Goal: Task Accomplishment & Management: Manage account settings

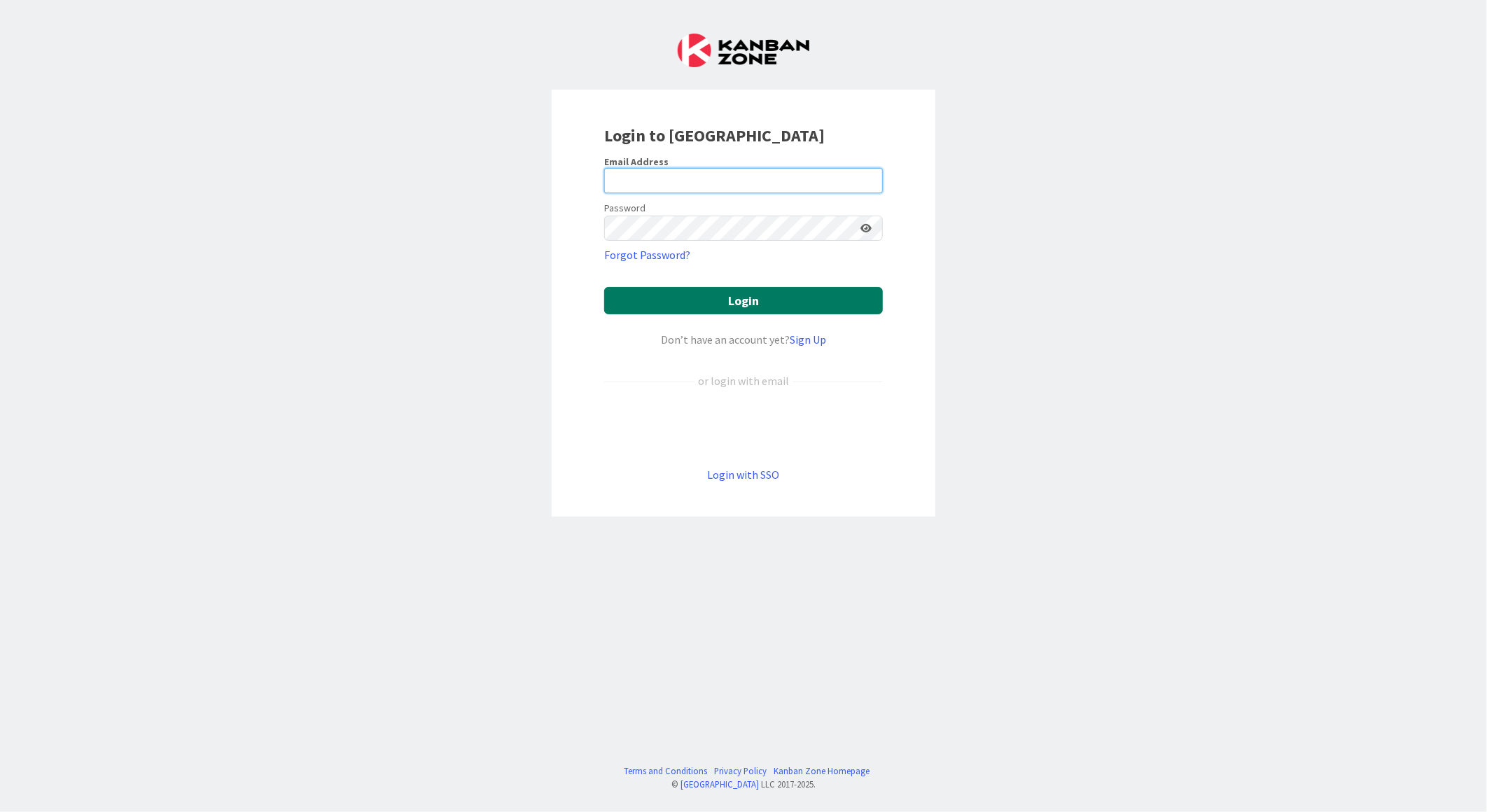
type input "[EMAIL_ADDRESS][DOMAIN_NAME]"
click at [821, 305] on button "Login" at bounding box center [744, 301] width 279 height 27
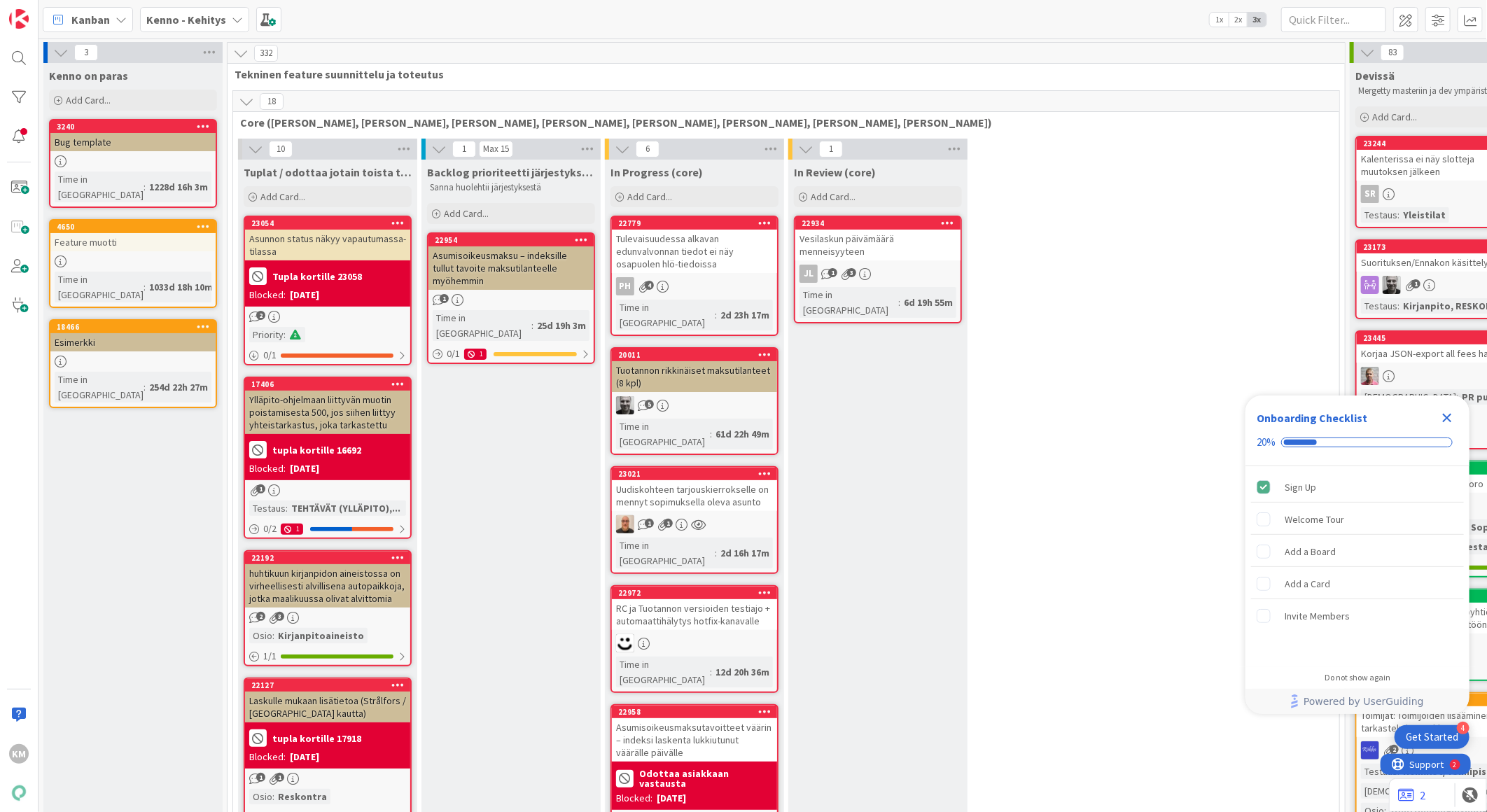
click at [220, 21] on b "Kenno - Kehitys" at bounding box center [186, 19] width 79 height 14
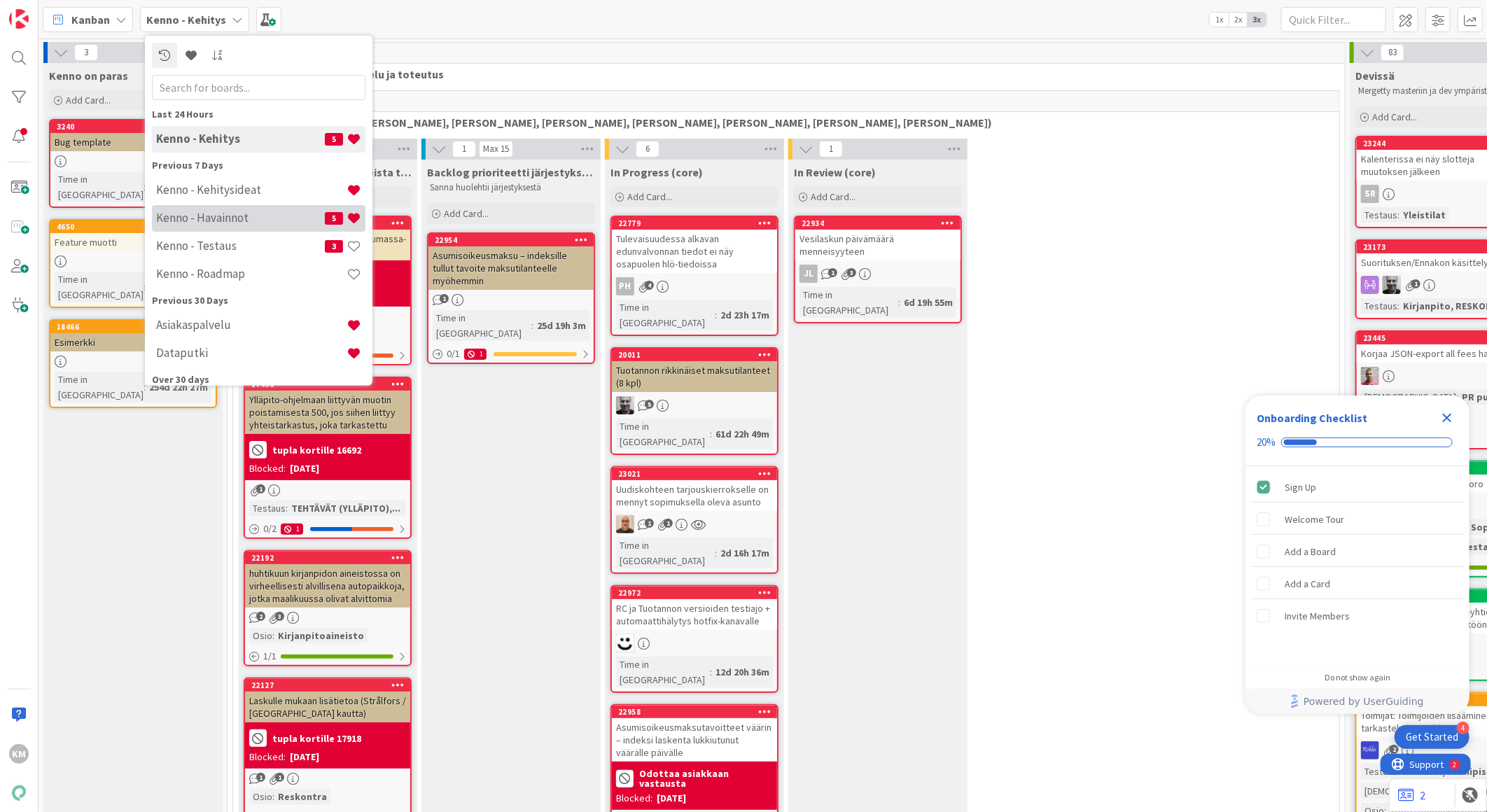
click at [233, 212] on h4 "Kenno - Havainnot" at bounding box center [240, 217] width 168 height 14
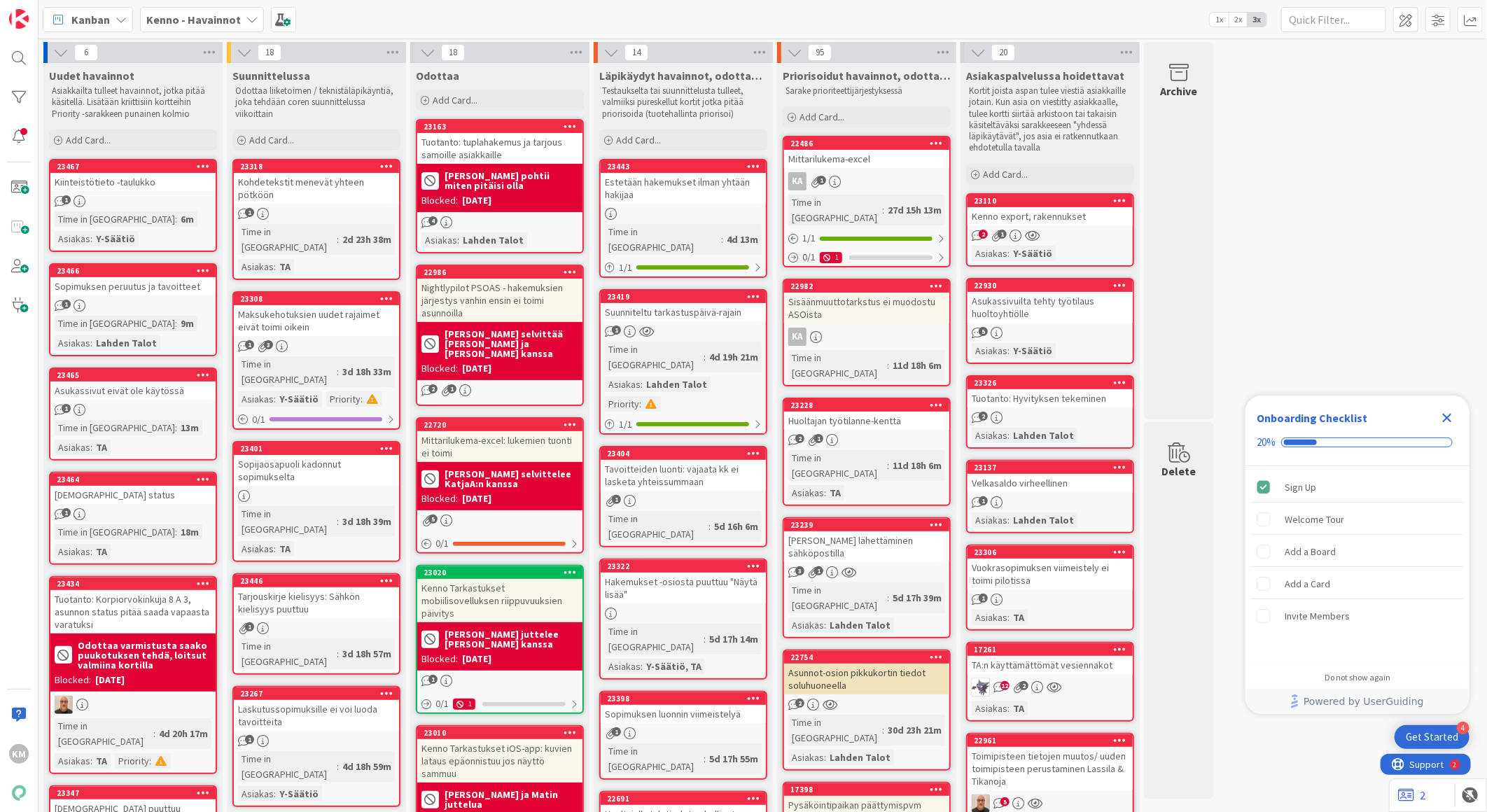
click at [1071, 218] on div "Kenno export, rakennukset" at bounding box center [1050, 216] width 165 height 18
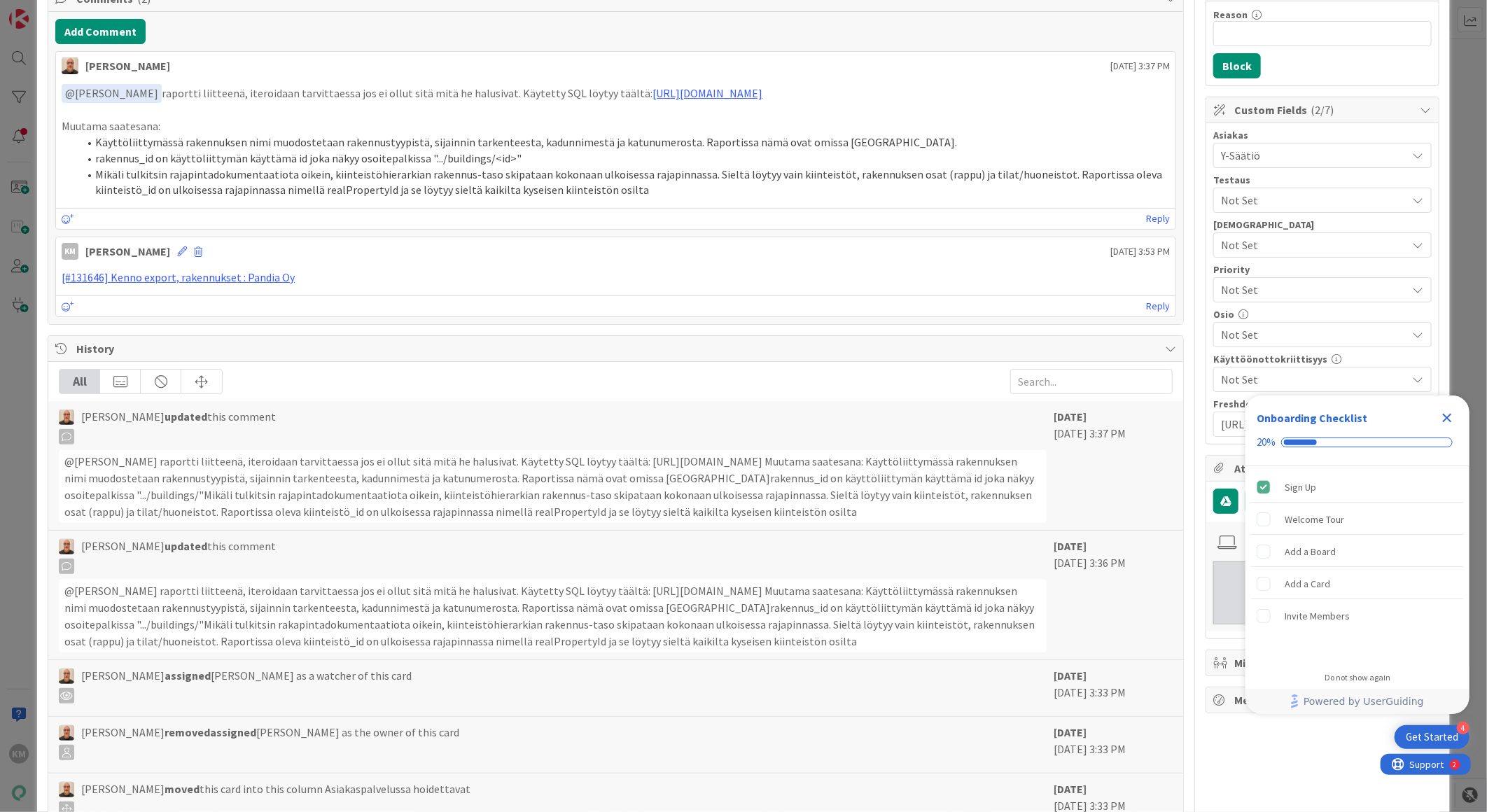
scroll to position [299, 0]
click at [1451, 418] on icon "Close Checklist" at bounding box center [1447, 418] width 17 height 17
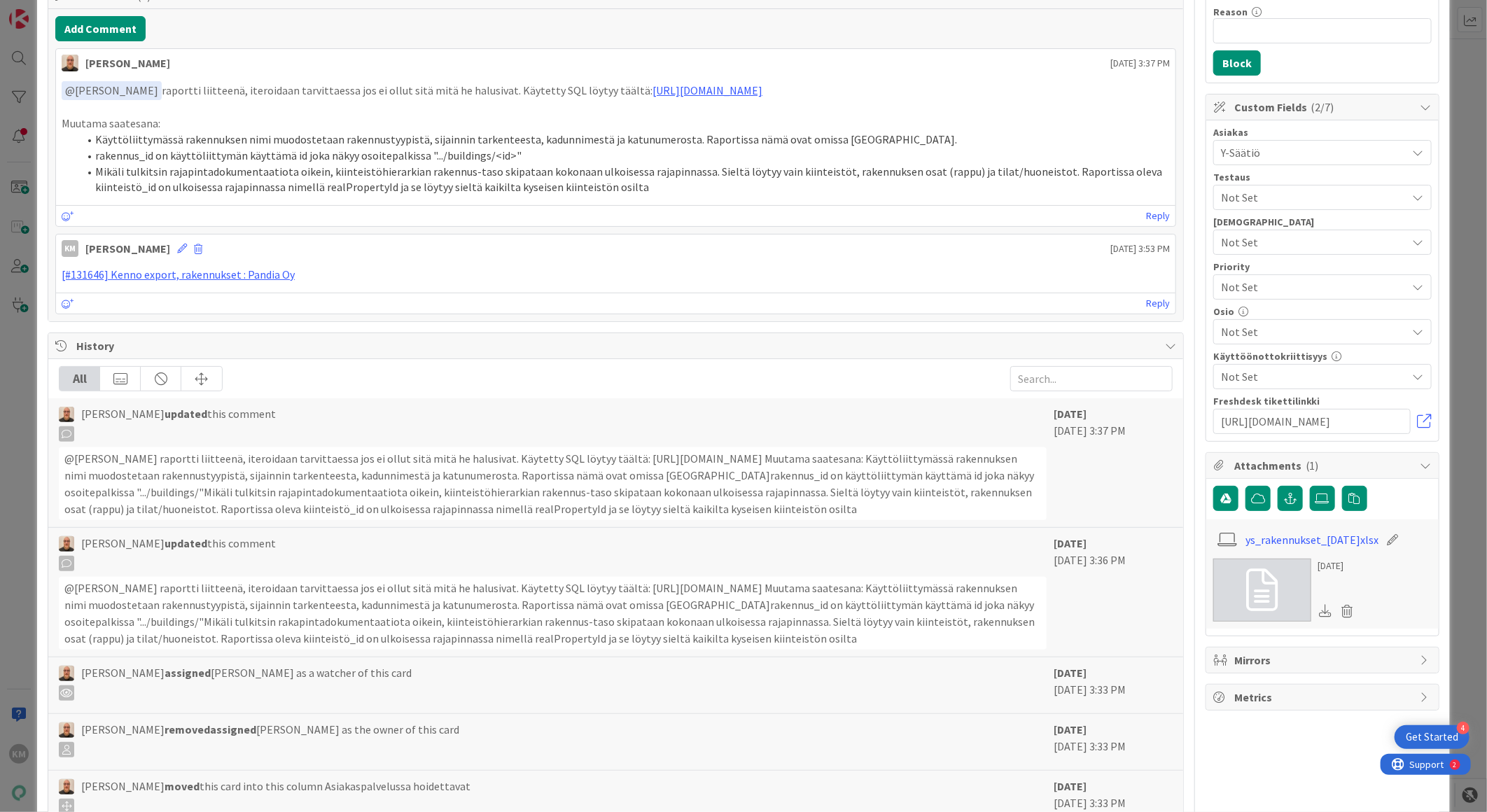
scroll to position [0, 0]
click at [1277, 535] on link "ys_rakennukset_[DATE]xlsx" at bounding box center [1311, 539] width 133 height 17
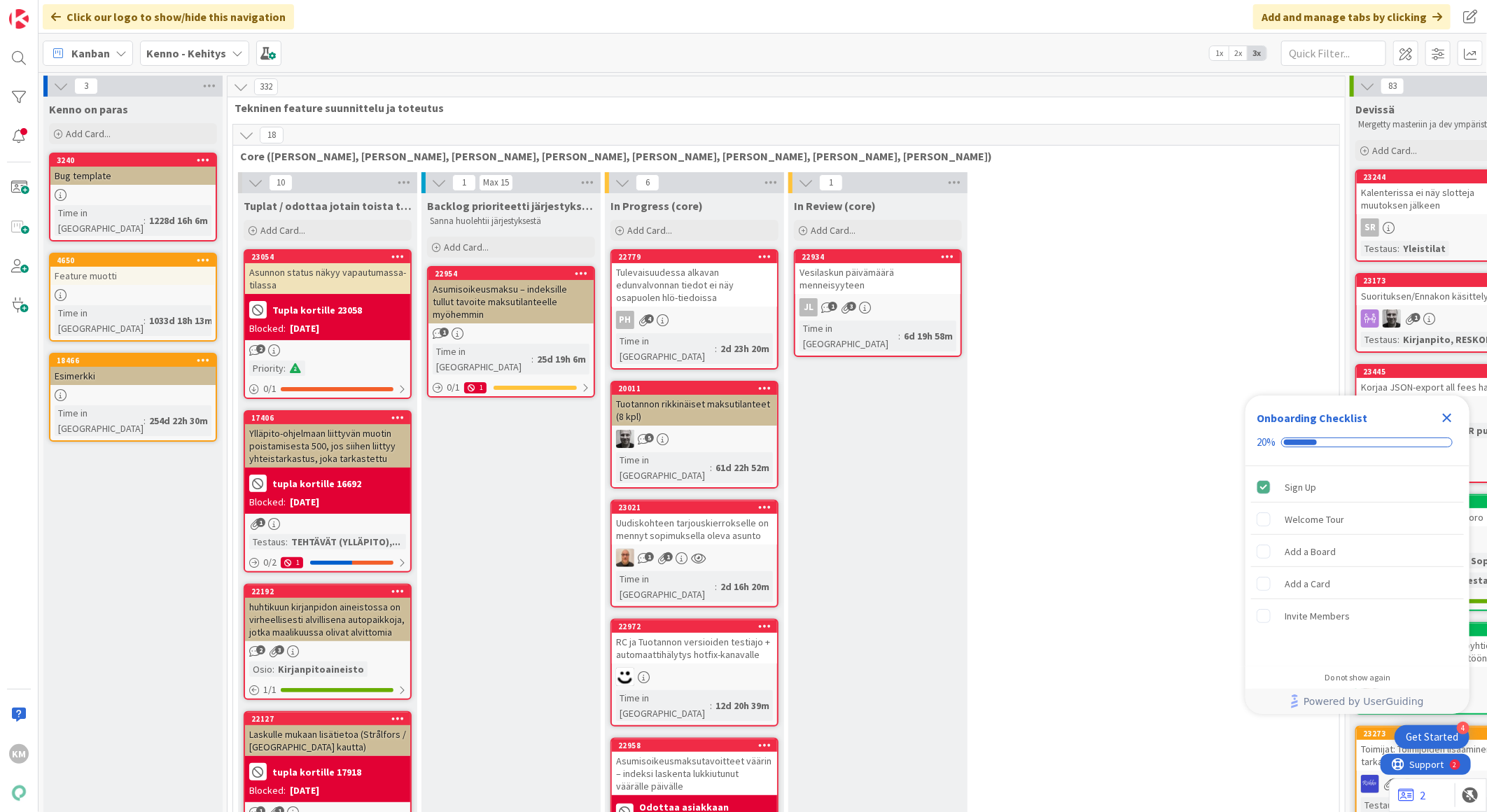
click at [1444, 420] on icon "Close Checklist" at bounding box center [1447, 418] width 9 height 9
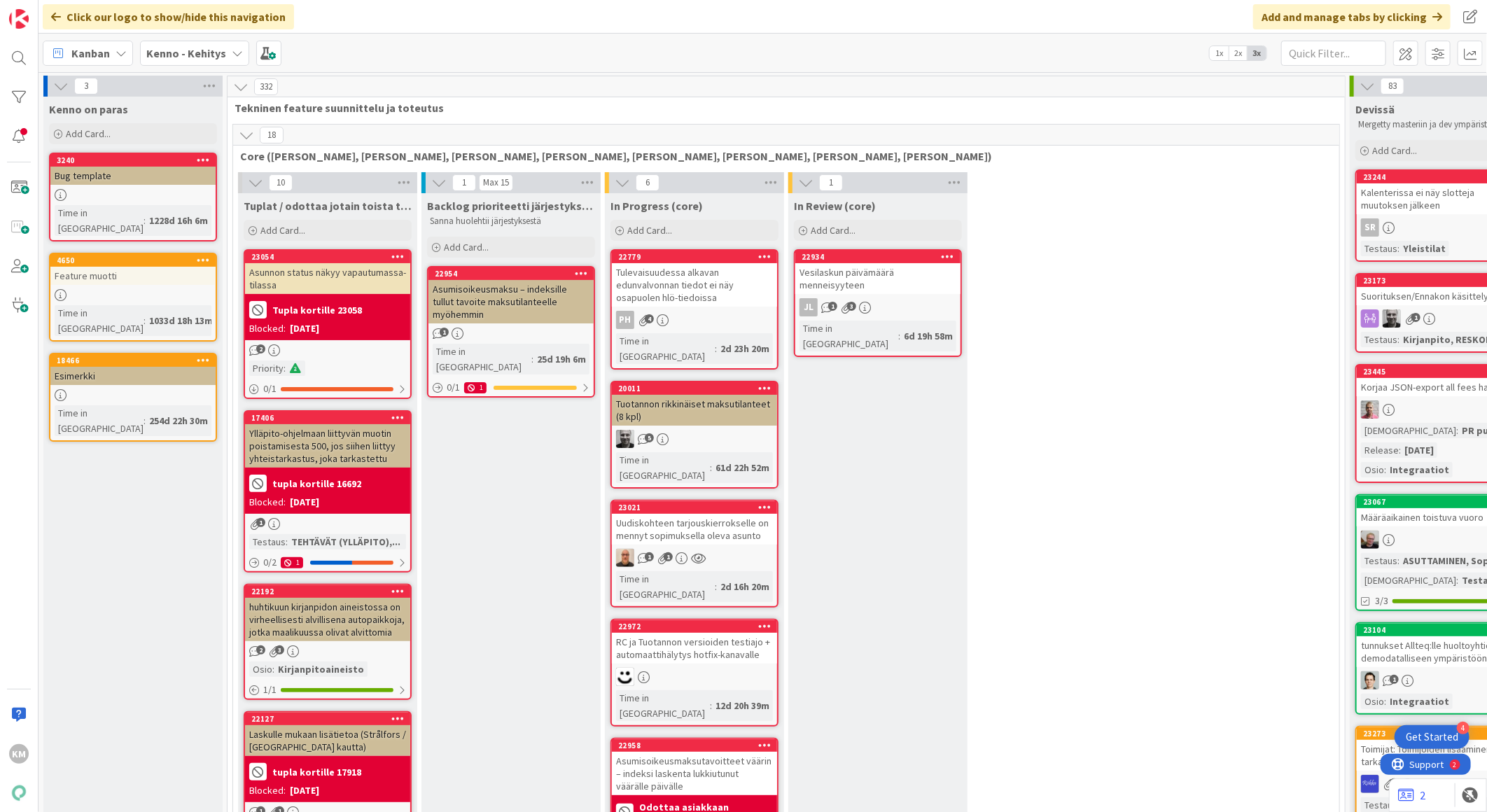
click at [197, 49] on b "Kenno - Kehitys" at bounding box center [186, 53] width 79 height 14
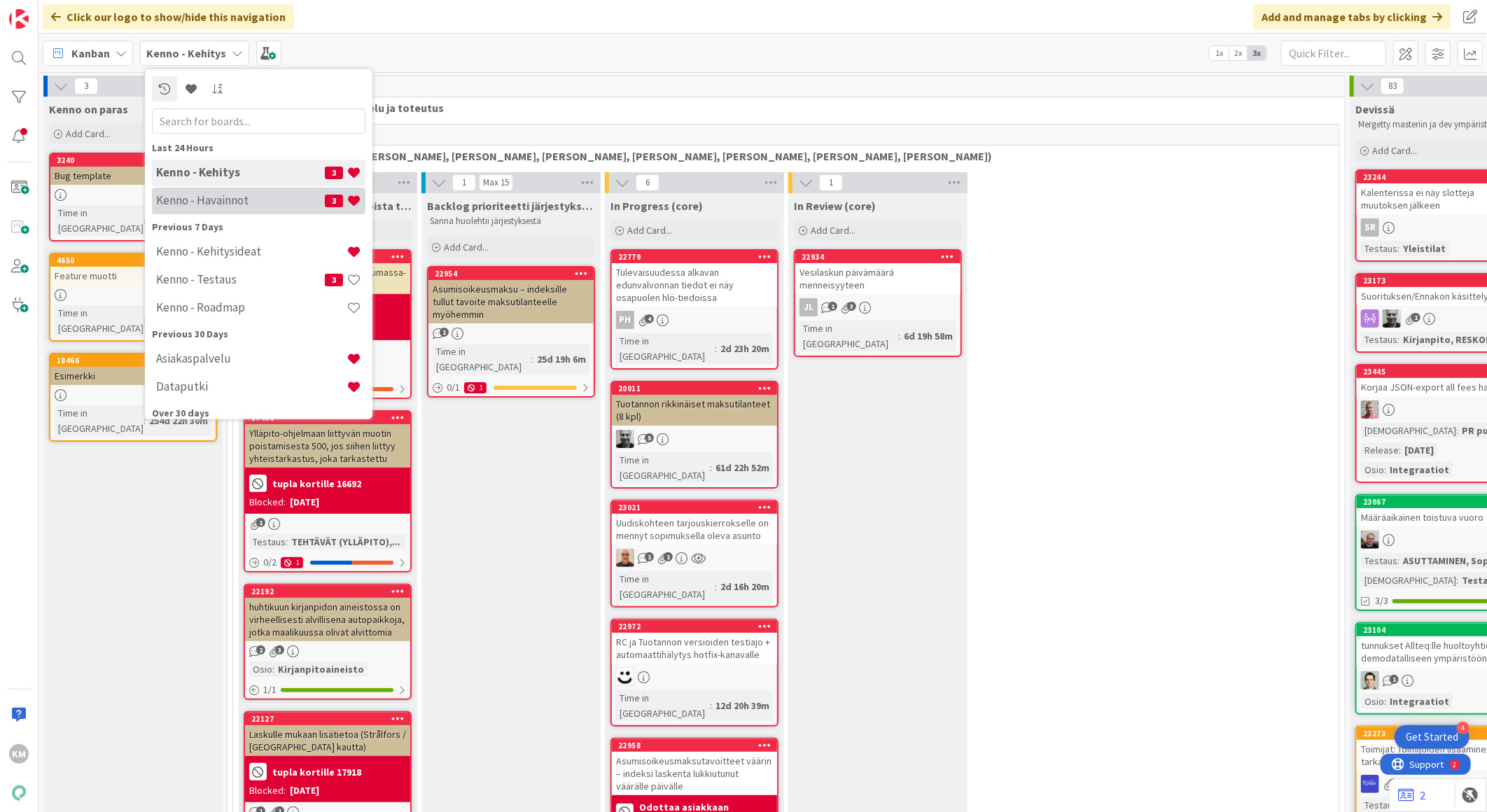
click at [217, 198] on h4 "Kenno - Havainnot" at bounding box center [240, 199] width 168 height 14
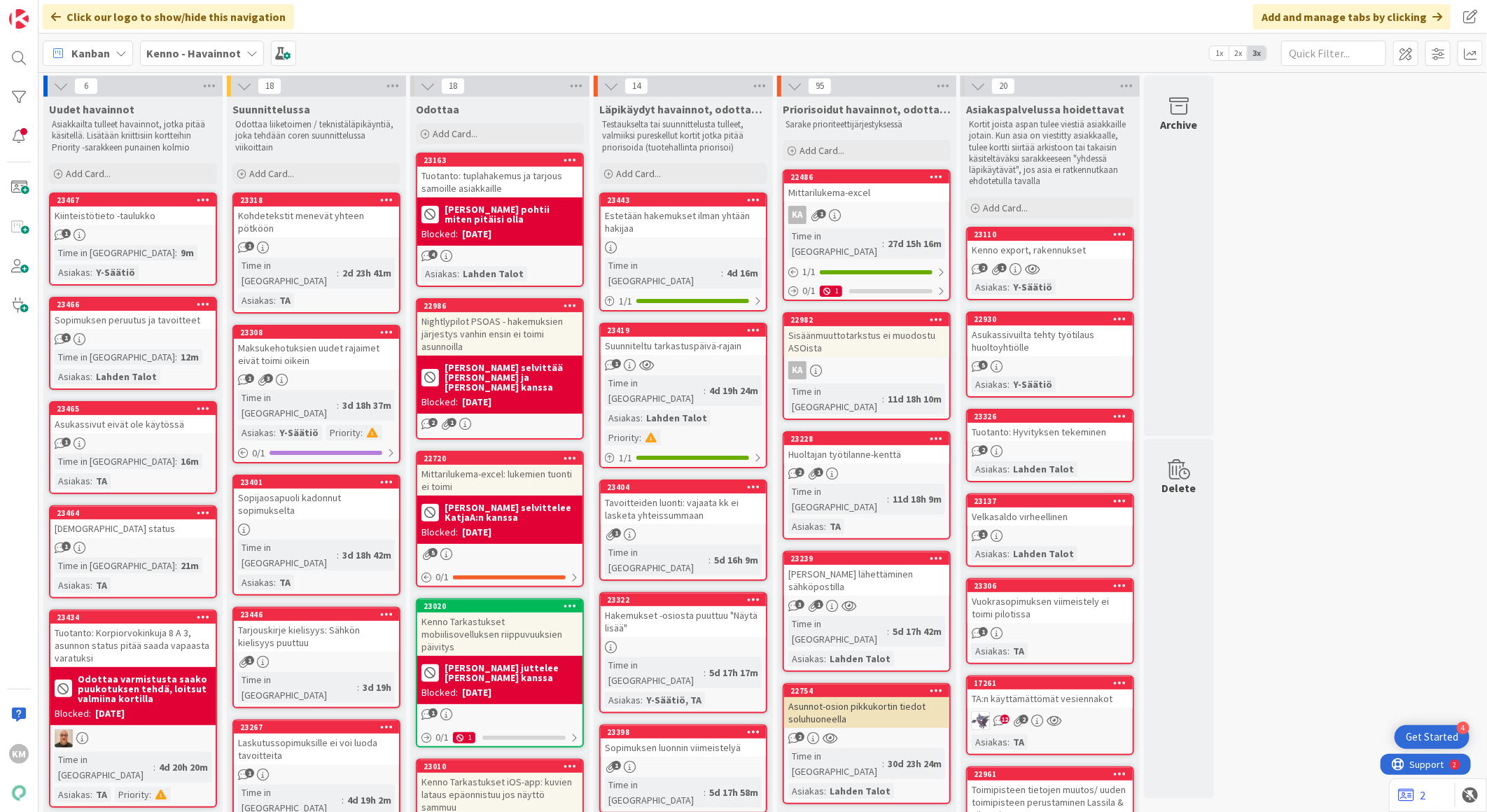
click at [1081, 263] on div "2 1" at bounding box center [1050, 269] width 165 height 12
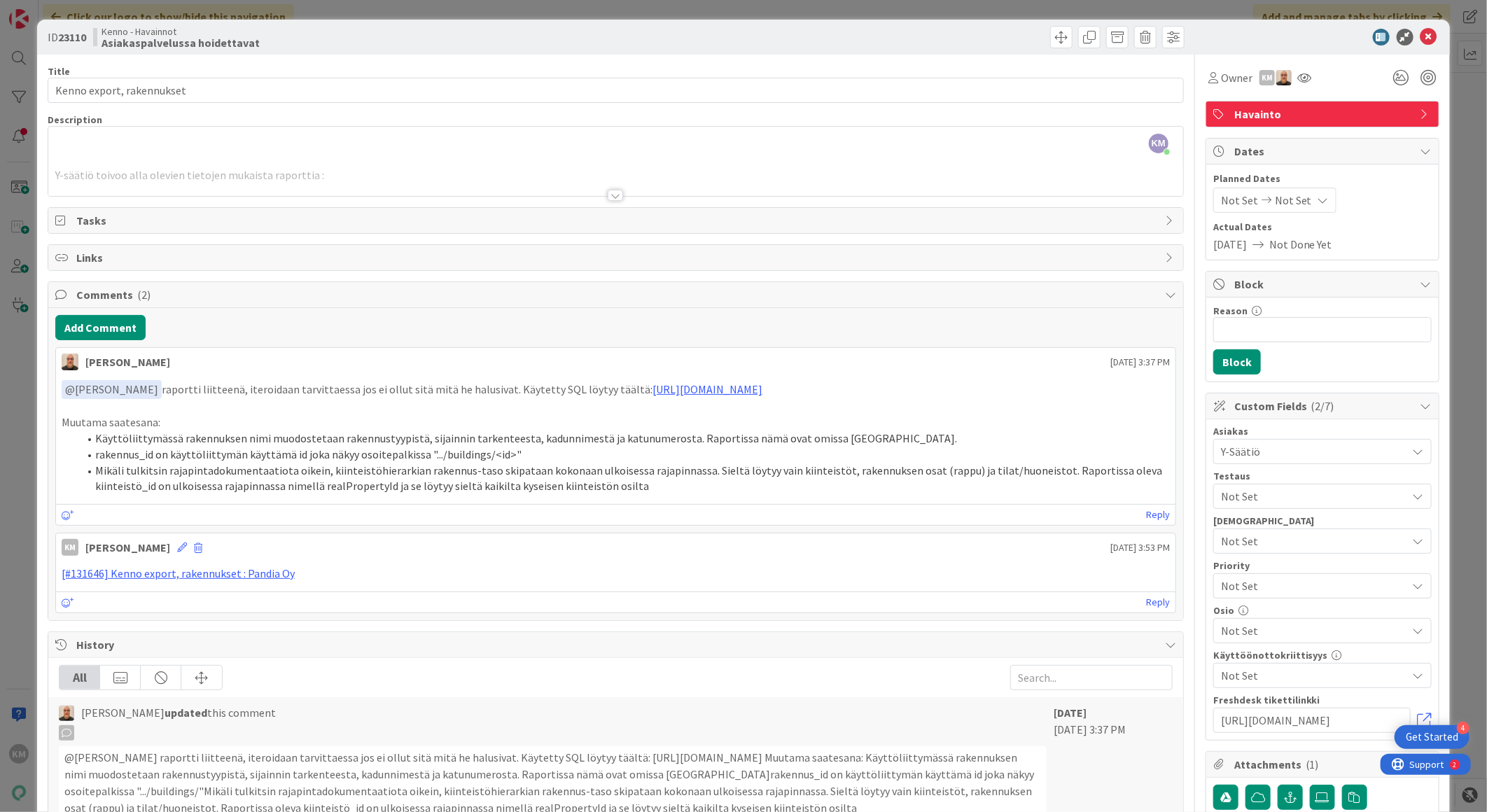
click at [613, 197] on div at bounding box center [615, 195] width 15 height 11
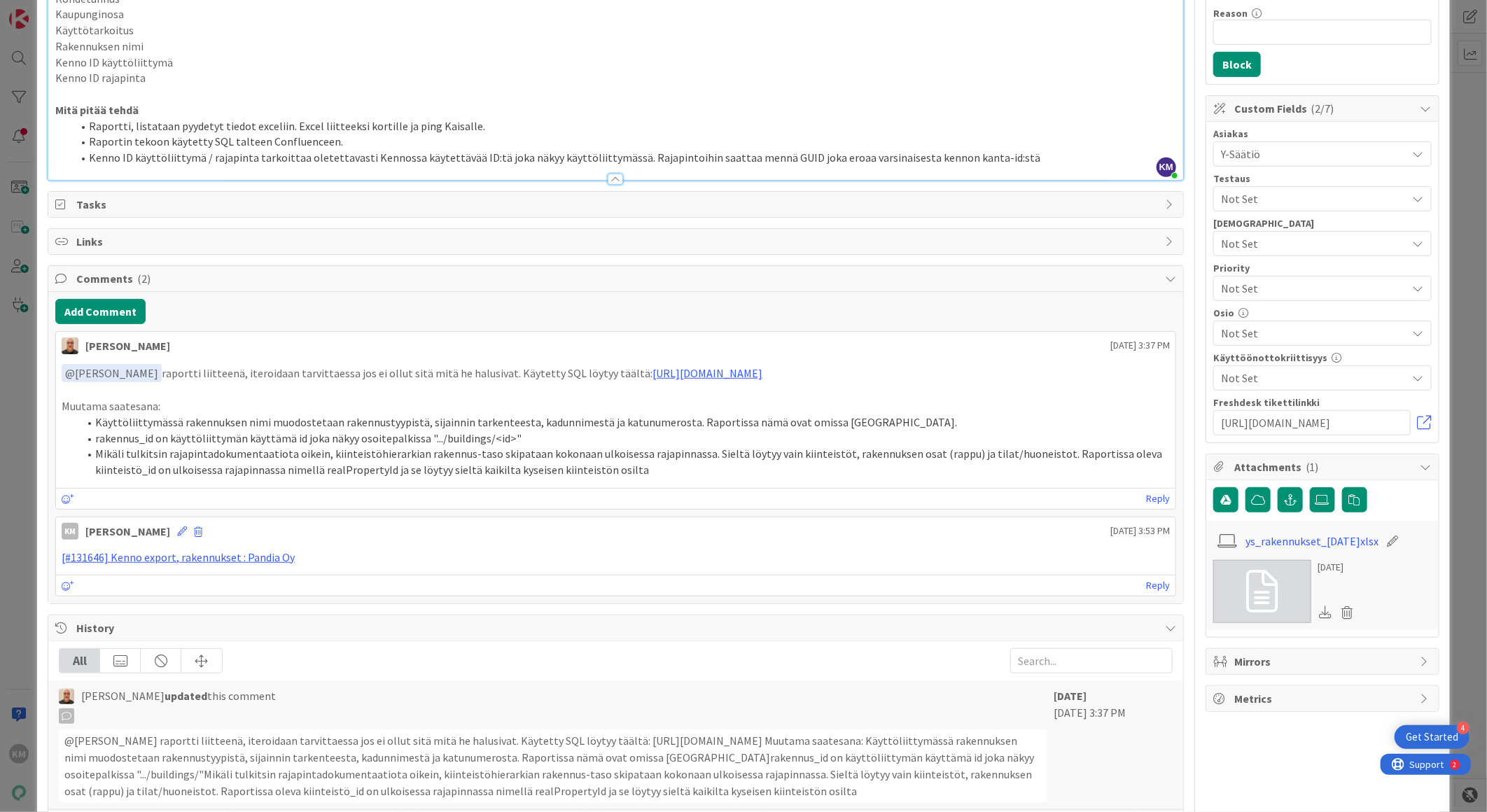
scroll to position [311, 0]
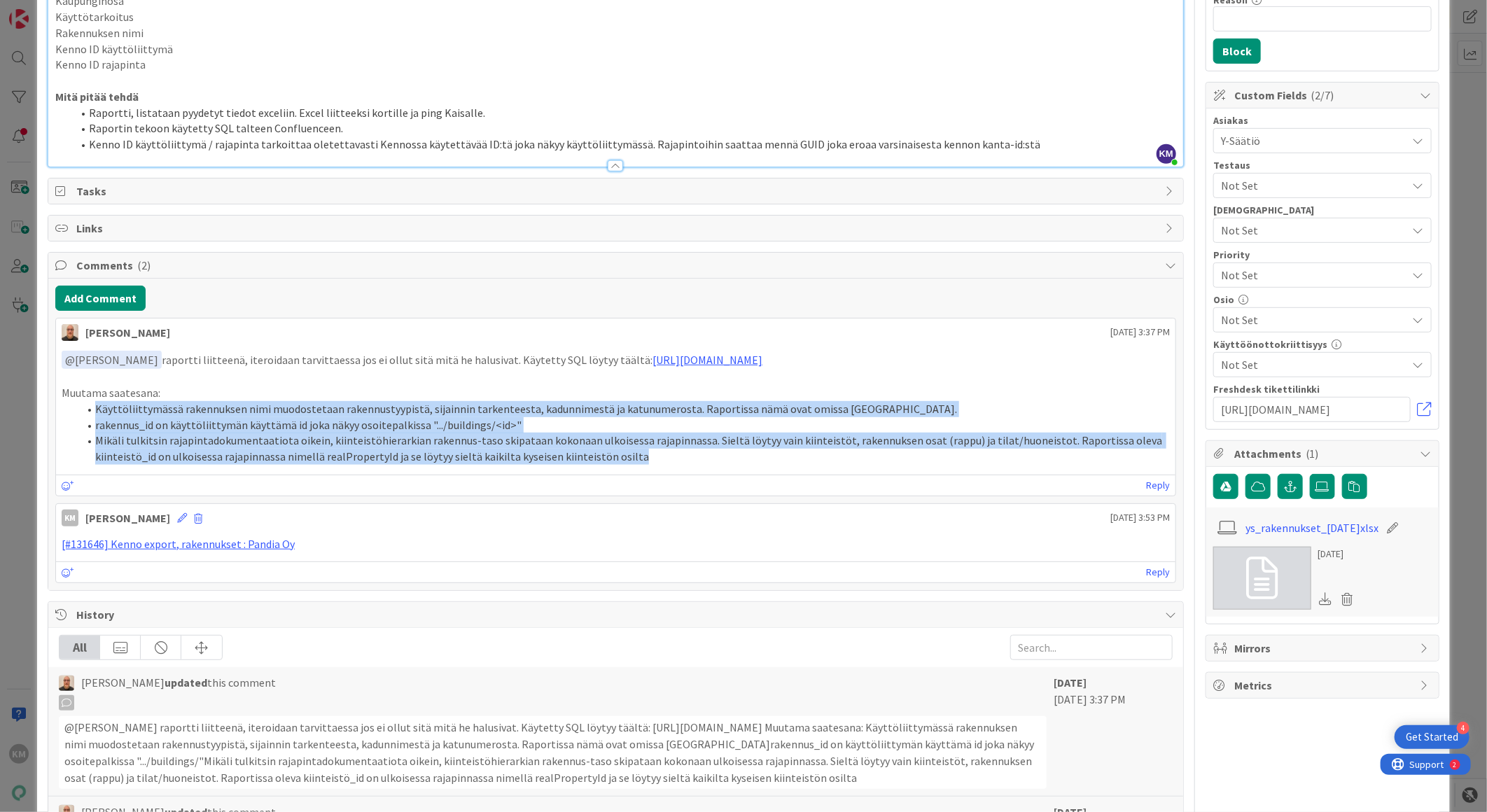
drag, startPoint x: 96, startPoint y: 408, endPoint x: 649, endPoint y: 463, distance: 555.7
click at [649, 463] on ol "Käyttöliittymässä rakennuksen nimi muodostetaan rakennustyypistä, sijainnin tar…" at bounding box center [615, 433] width 1108 height 64
copy ol "Käyttöliittymässä rakennuksen nimi muodostetaan rakennustyypistä, sijainnin tar…"
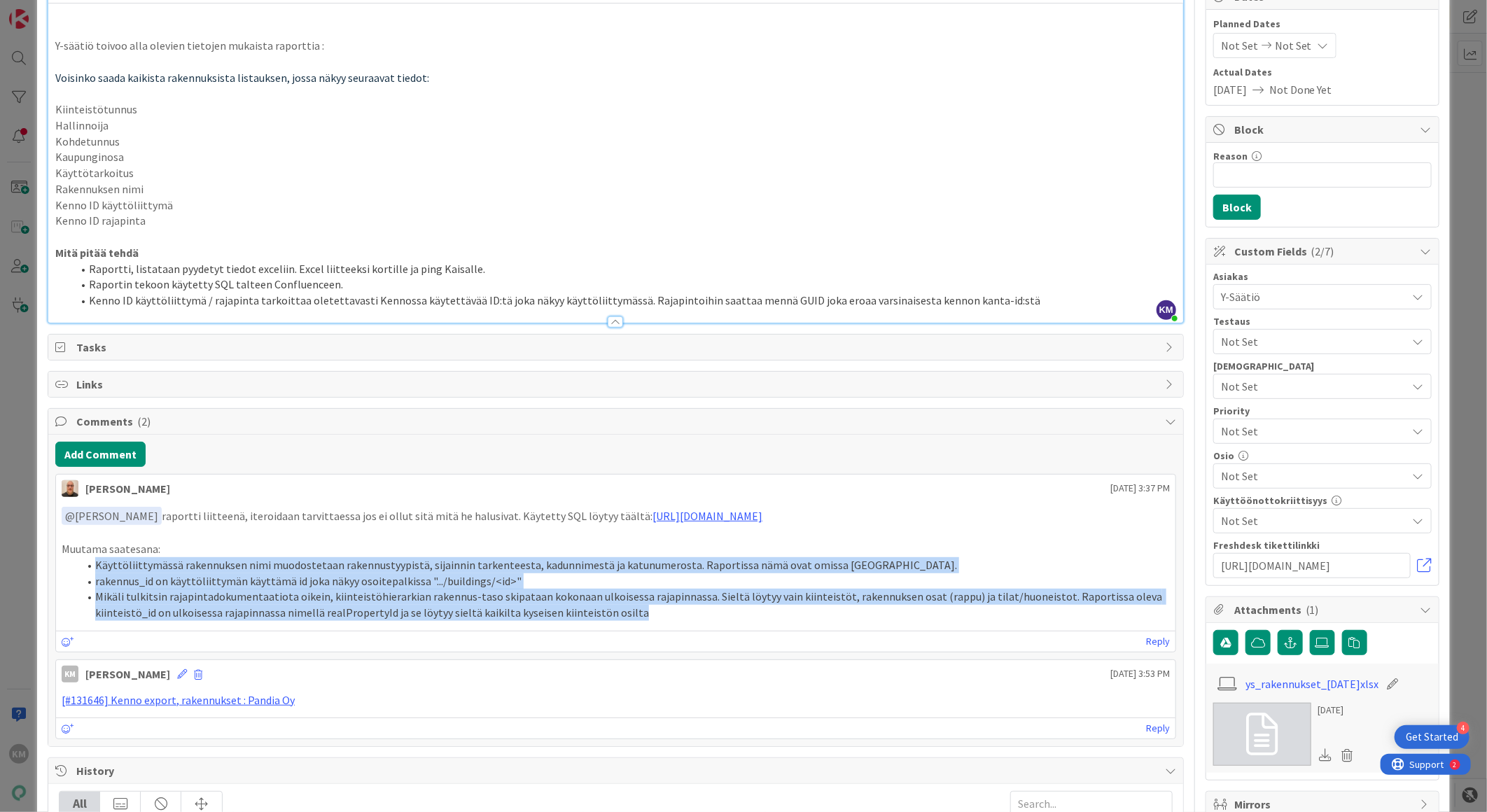
scroll to position [0, 0]
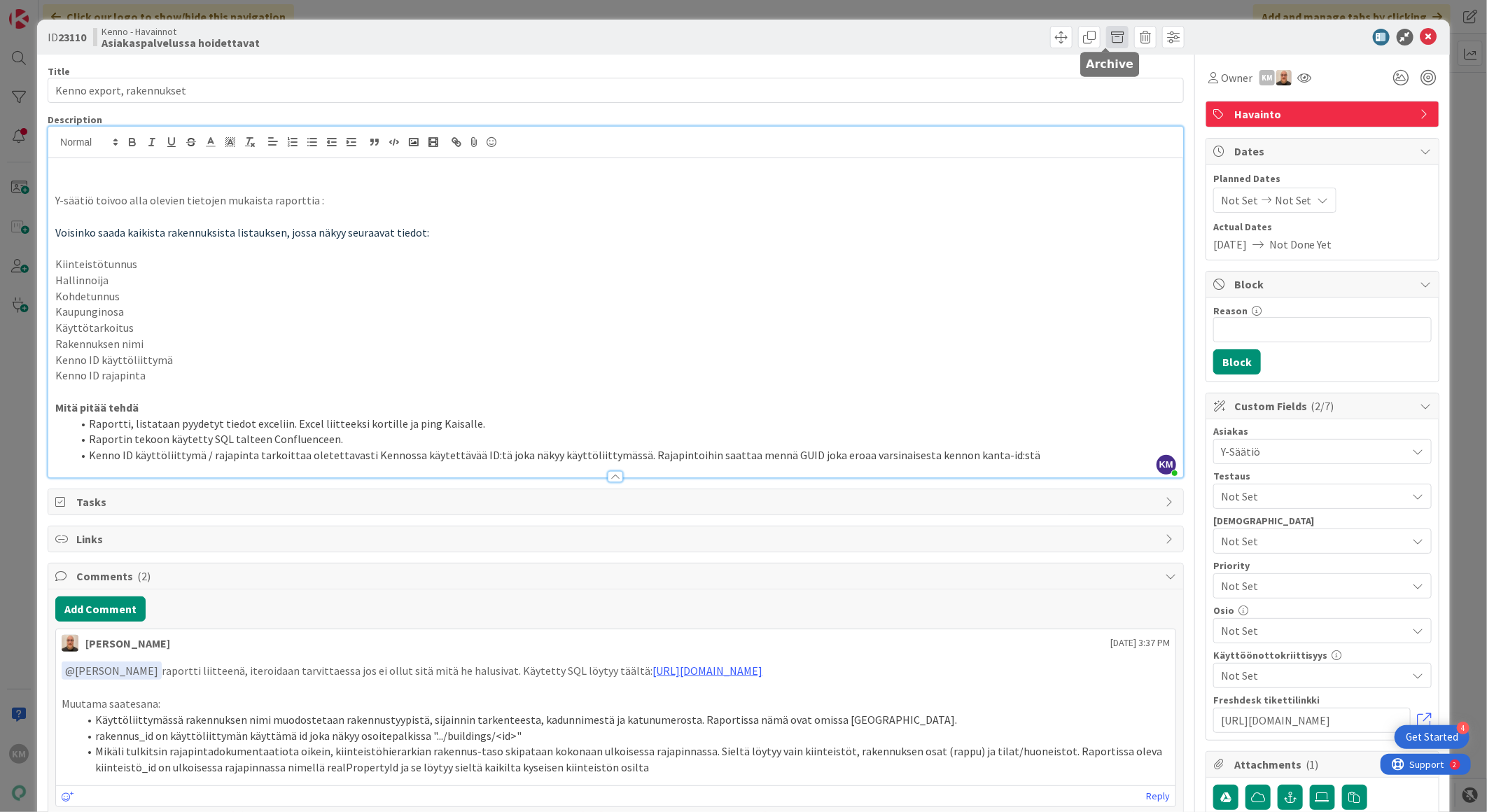
click at [1107, 33] on span at bounding box center [1117, 37] width 22 height 22
click at [1136, 105] on button "Archive" at bounding box center [1140, 103] width 56 height 25
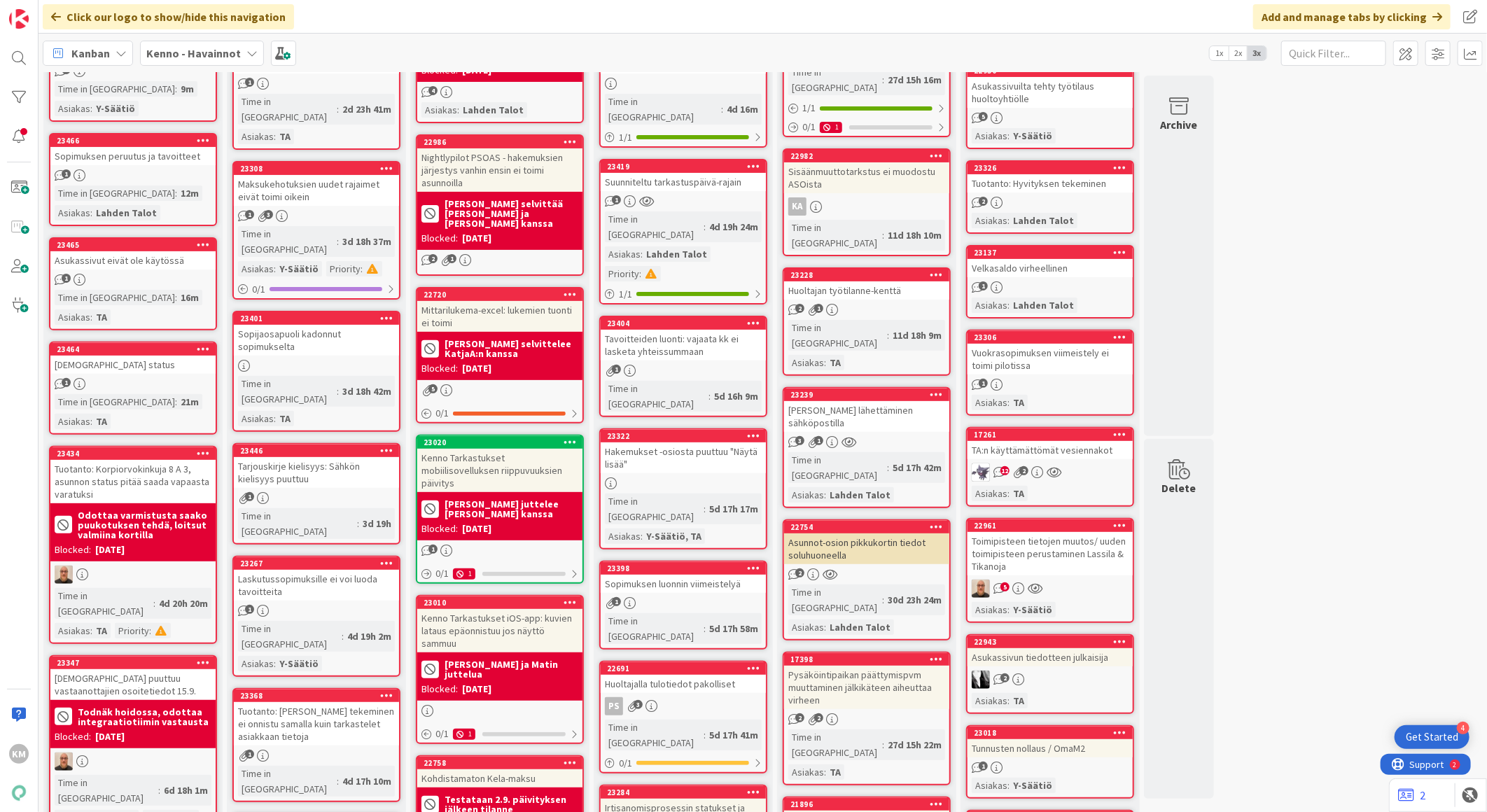
scroll to position [233, 0]
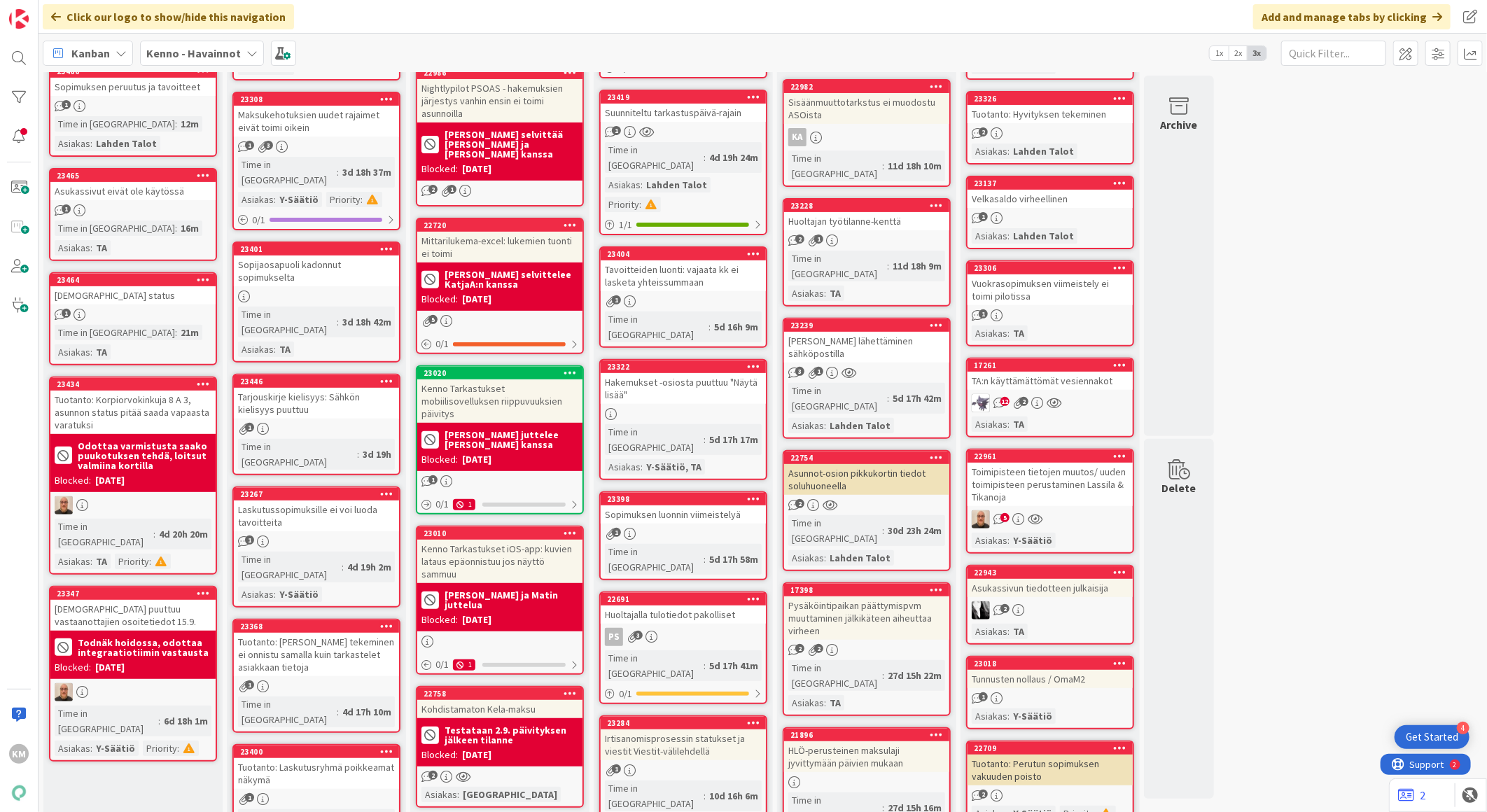
click at [1085, 386] on link "17261 TA:n käyttämättömät vesiennakot 12 2 Asiakas : TA" at bounding box center [1050, 397] width 168 height 79
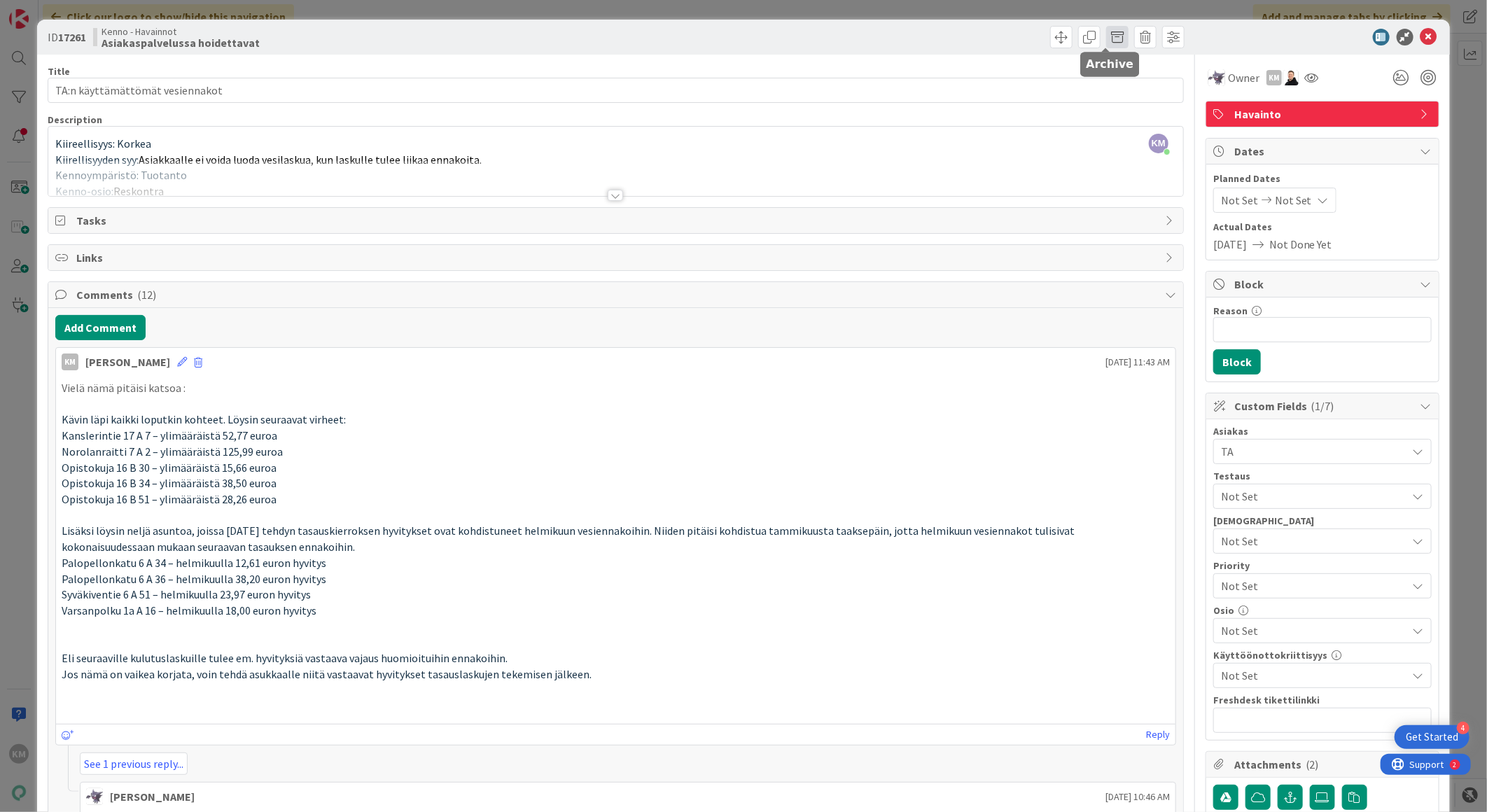
click at [1111, 38] on span at bounding box center [1117, 37] width 22 height 22
click at [1117, 108] on button "Archive" at bounding box center [1140, 103] width 56 height 25
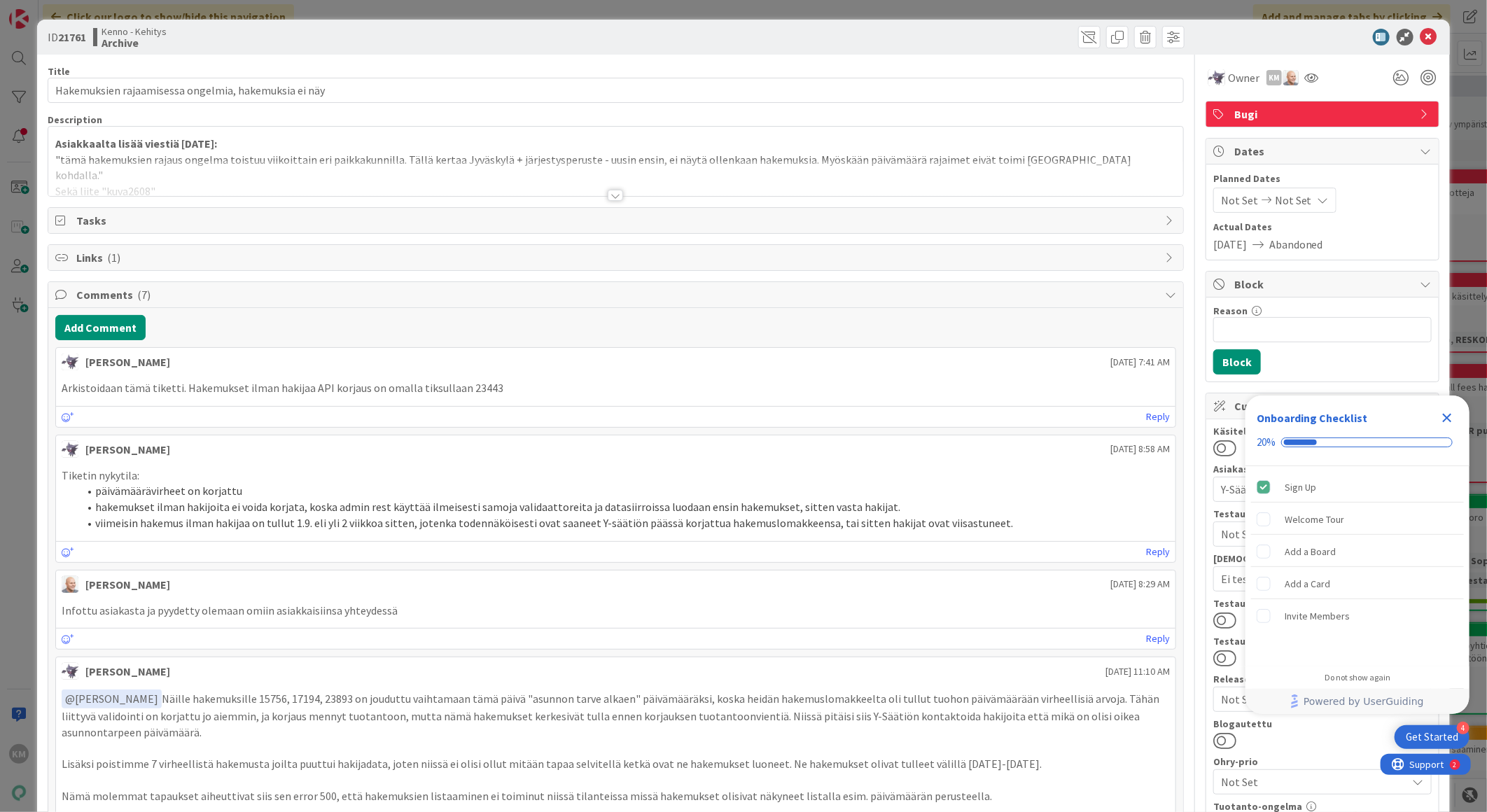
click at [1440, 417] on icon "Close Checklist" at bounding box center [1447, 418] width 17 height 17
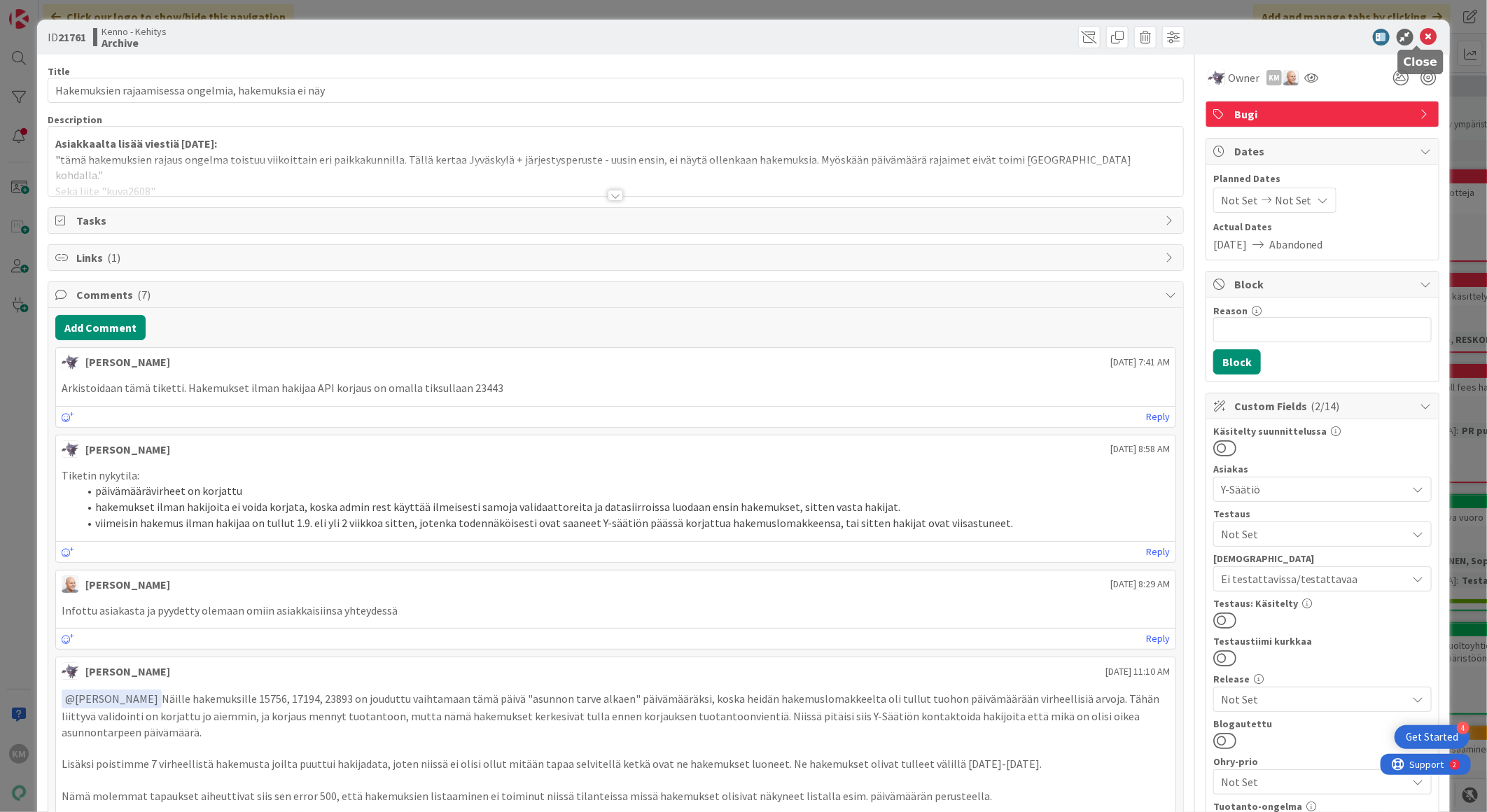
click at [1420, 39] on icon at bounding box center [1428, 37] width 17 height 17
